Goal: Information Seeking & Learning: Find specific fact

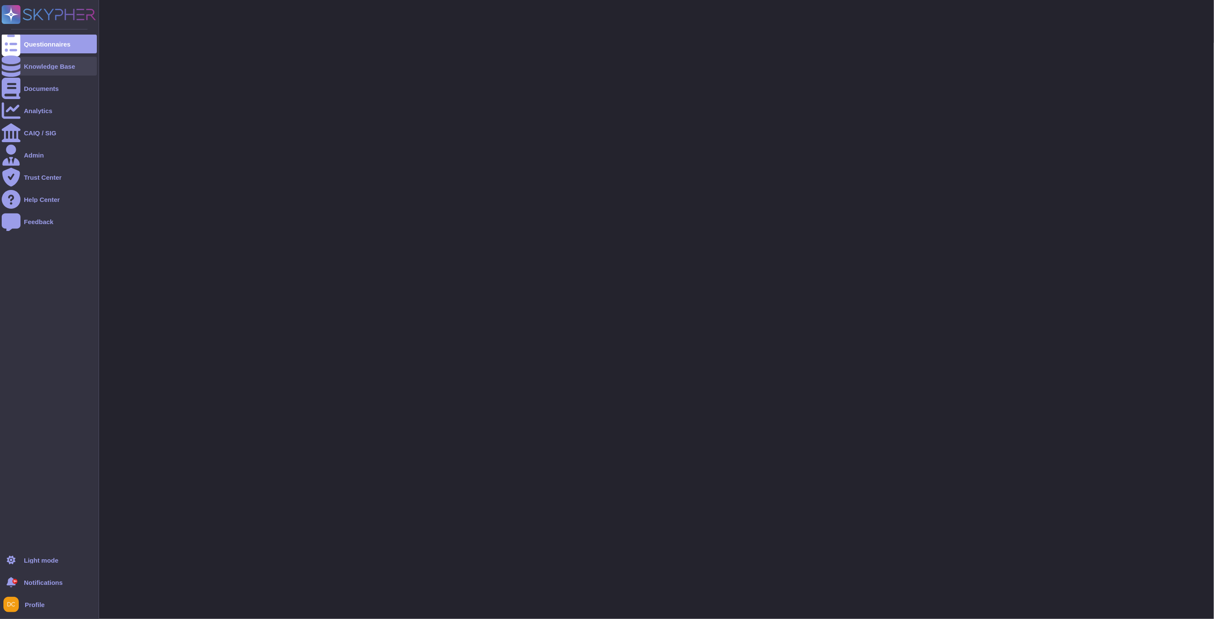
click at [19, 65] on div at bounding box center [11, 66] width 19 height 19
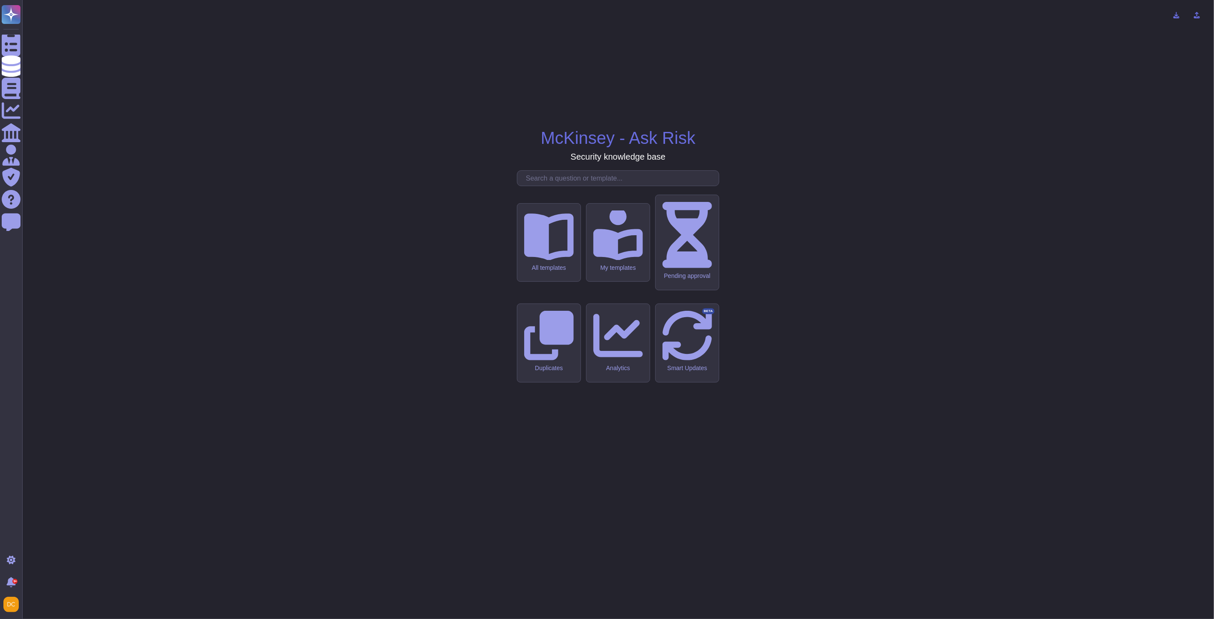
click at [598, 186] on input "text" at bounding box center [620, 178] width 197 height 15
click at [548, 186] on input "text" at bounding box center [620, 178] width 197 height 15
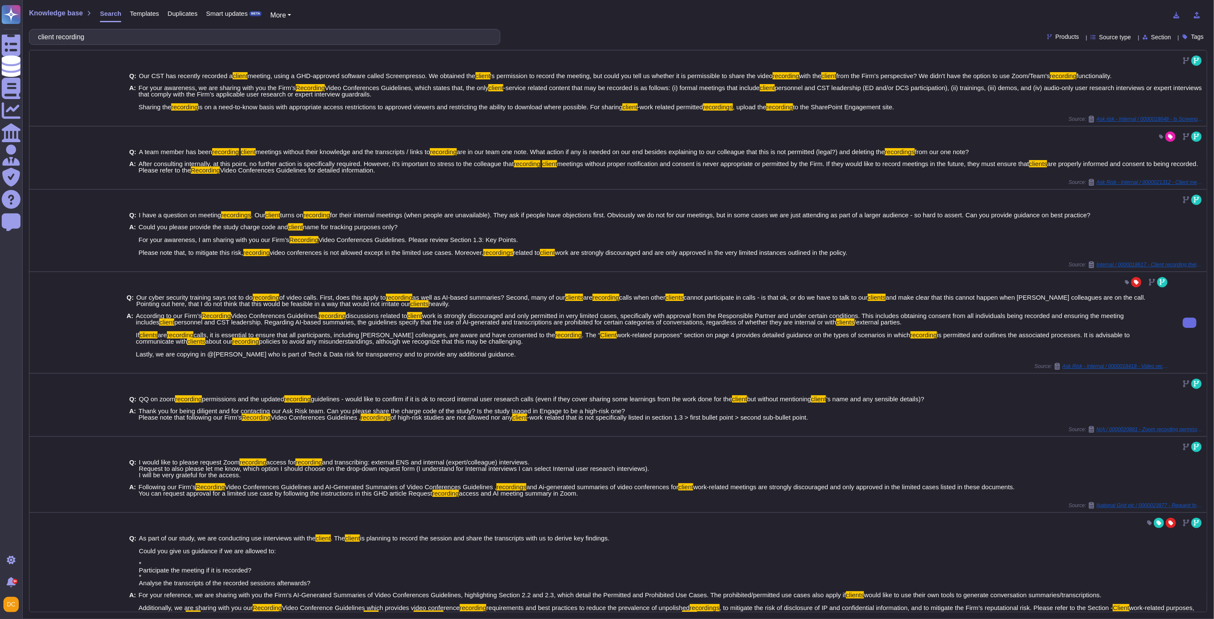
type input "client recording"
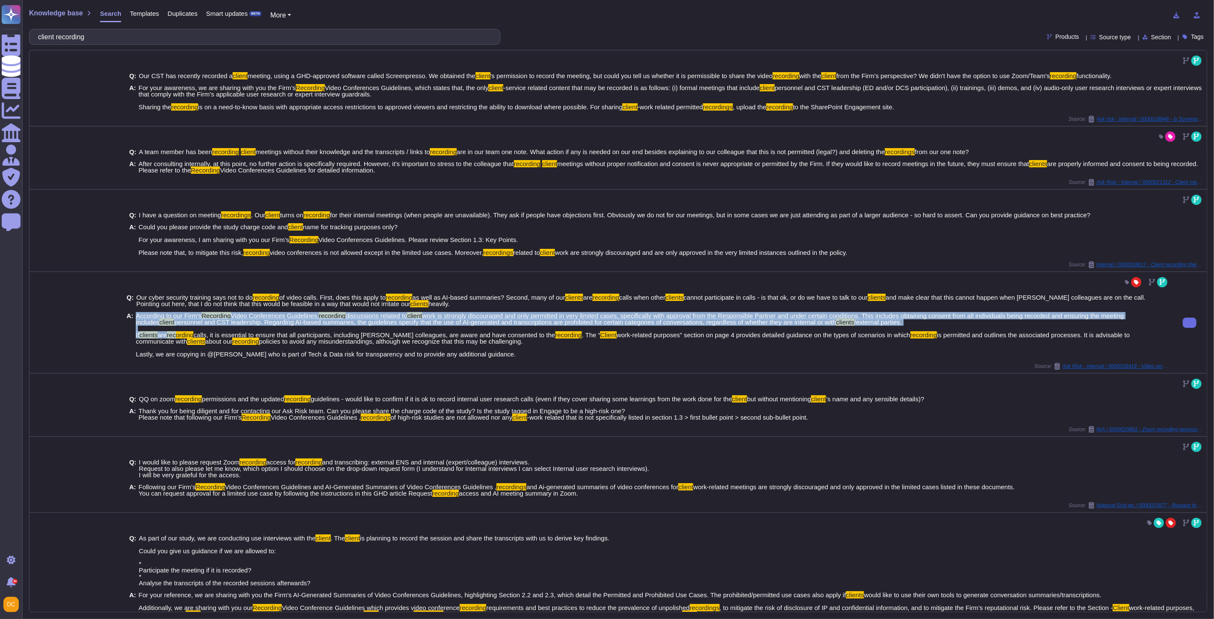
drag, startPoint x: 133, startPoint y: 335, endPoint x: 178, endPoint y: 334, distance: 44.8
click at [178, 334] on div "A: According to our Firm’s Recording Video Conferences Guidelines, recording di…" at bounding box center [648, 334] width 1043 height 45
click at [175, 336] on mark "recording" at bounding box center [180, 334] width 27 height 7
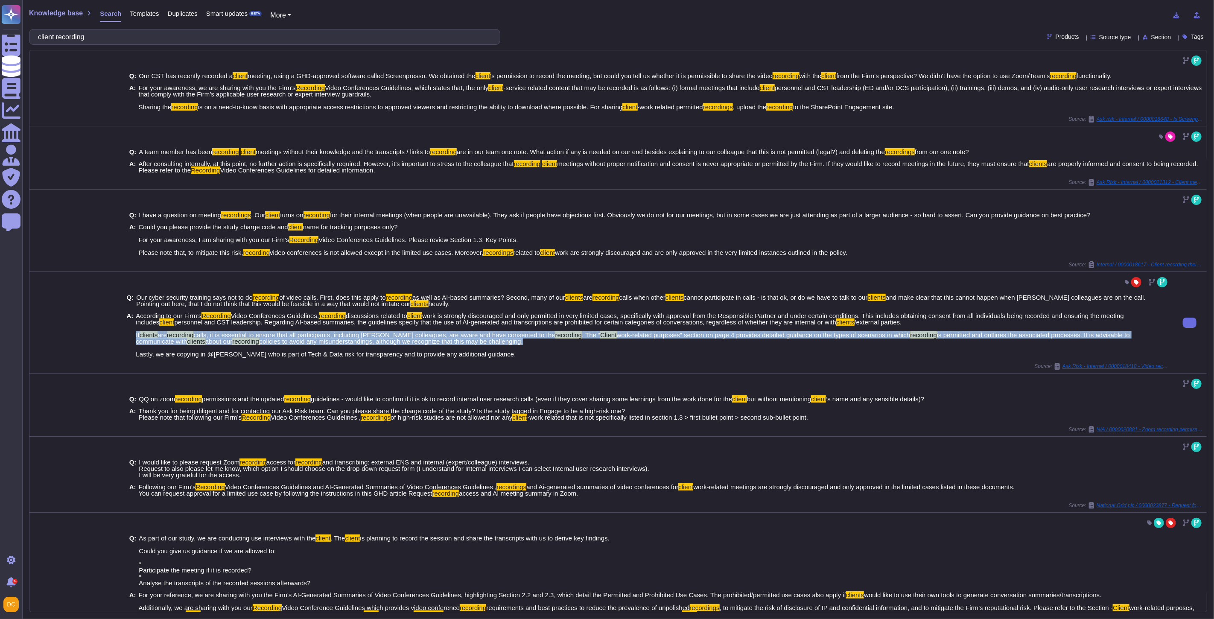
drag, startPoint x: 135, startPoint y: 337, endPoint x: 514, endPoint y: 345, distance: 378.7
click at [514, 345] on span "According to our Firm’s Recording Video Conferences Guidelines, recording discu…" at bounding box center [653, 334] width 1034 height 45
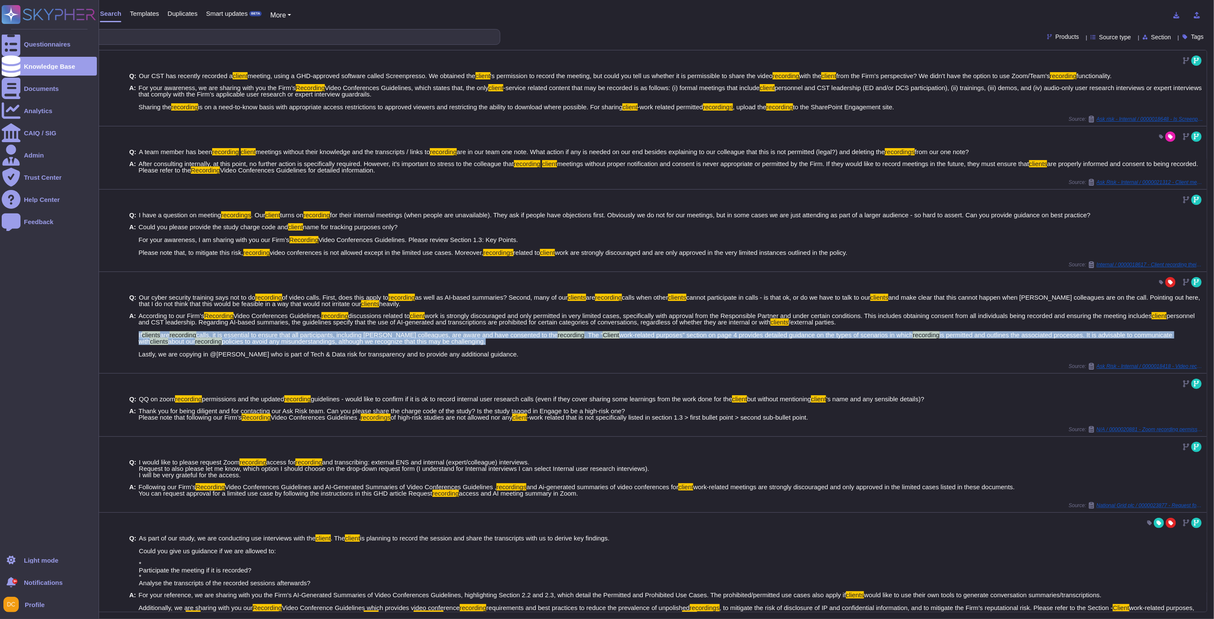
copy span "If clients are recording calls, it is essential to ensure that all participants…"
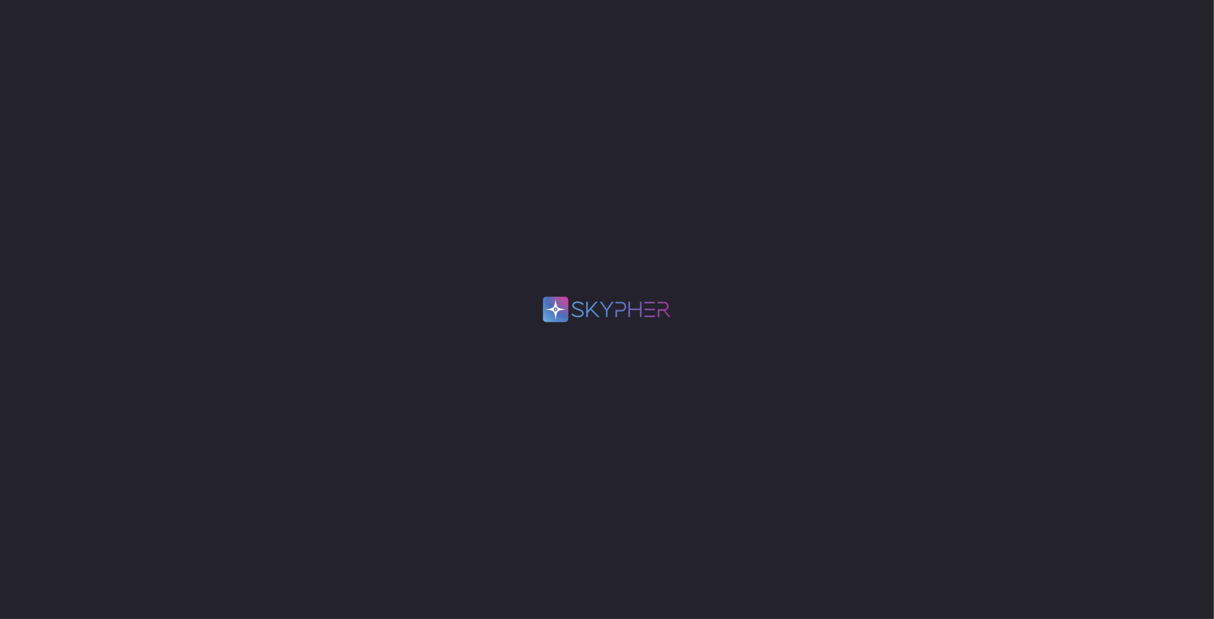
drag, startPoint x: 320, startPoint y: 199, endPoint x: 348, endPoint y: 83, distance: 119.0
click at [320, 196] on div ".spin { animation: rotate 2s linear infinite; transform-origin: 90px 90px; } @k…" at bounding box center [607, 309] width 1214 height 619
